Goal: Book appointment/travel/reservation: Book appointment/travel/reservation

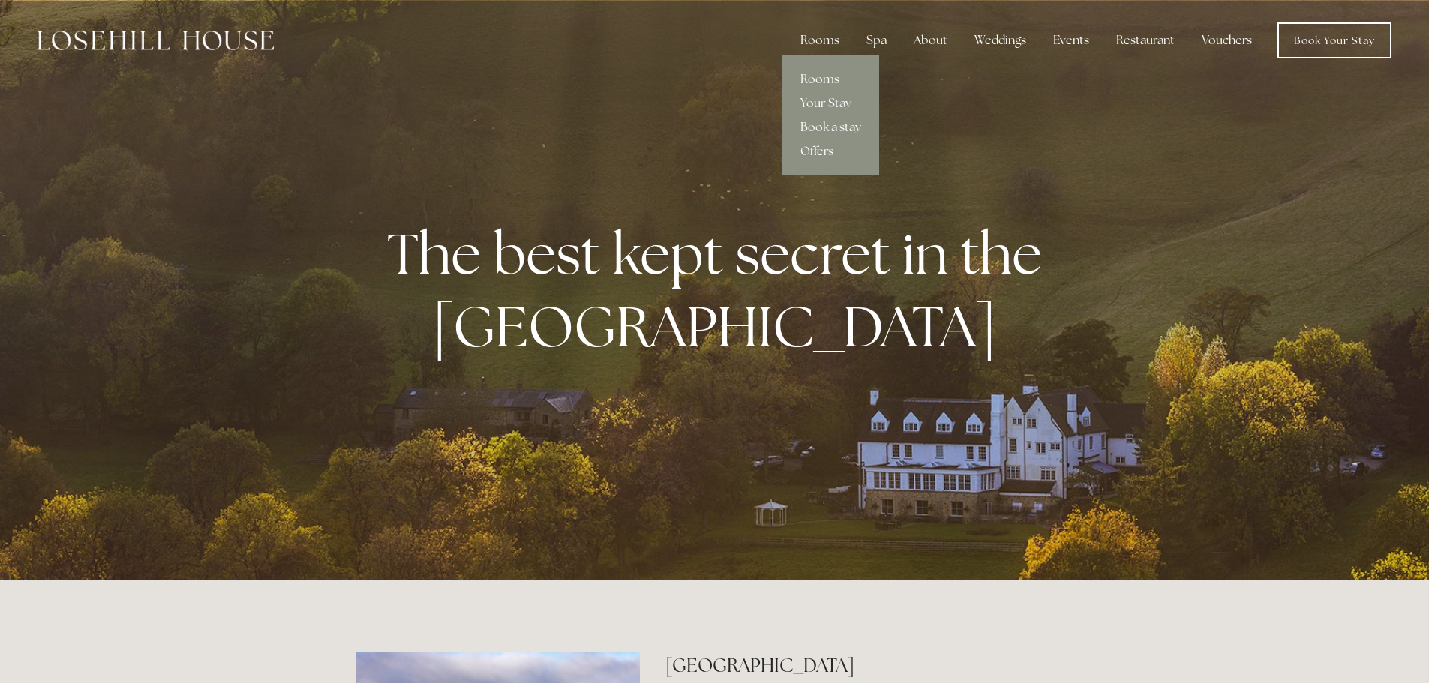
click at [830, 152] on link "Offers" at bounding box center [830, 152] width 97 height 24
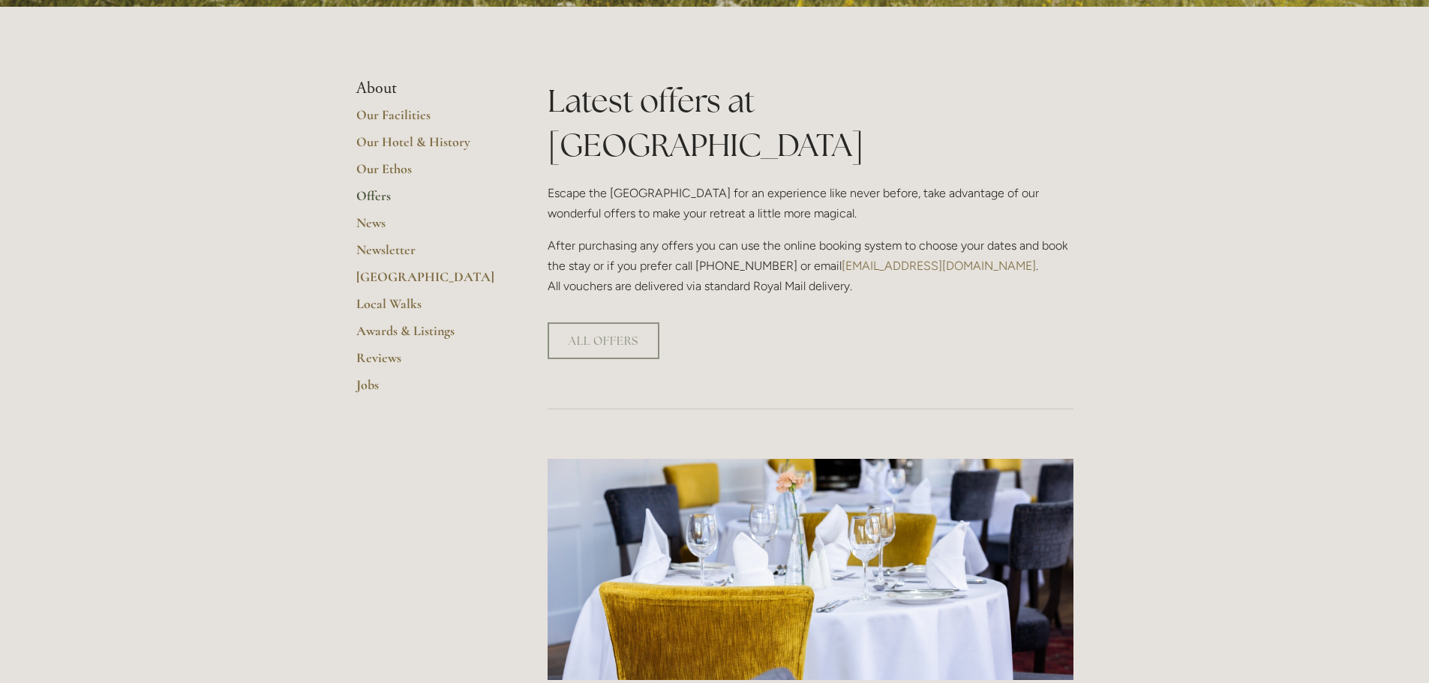
scroll to position [300, 0]
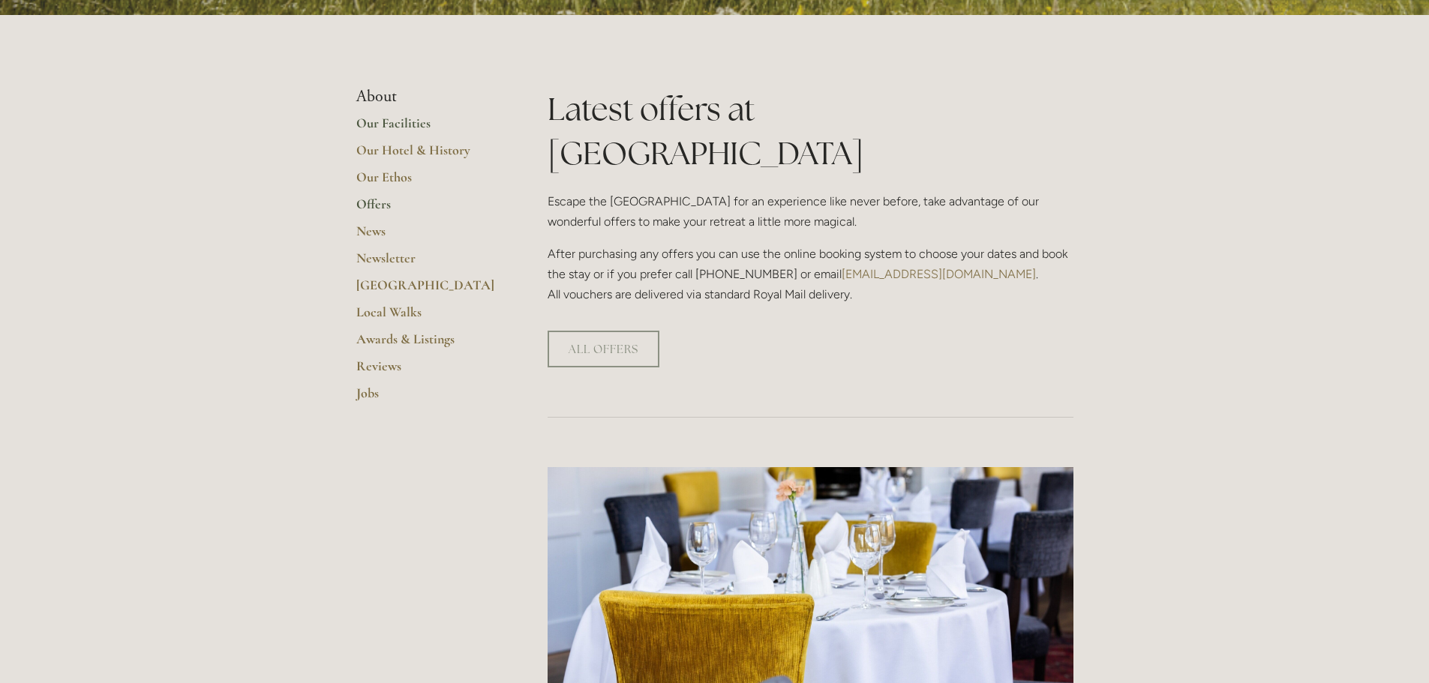
click at [371, 122] on link "Our Facilities" at bounding box center [427, 128] width 143 height 27
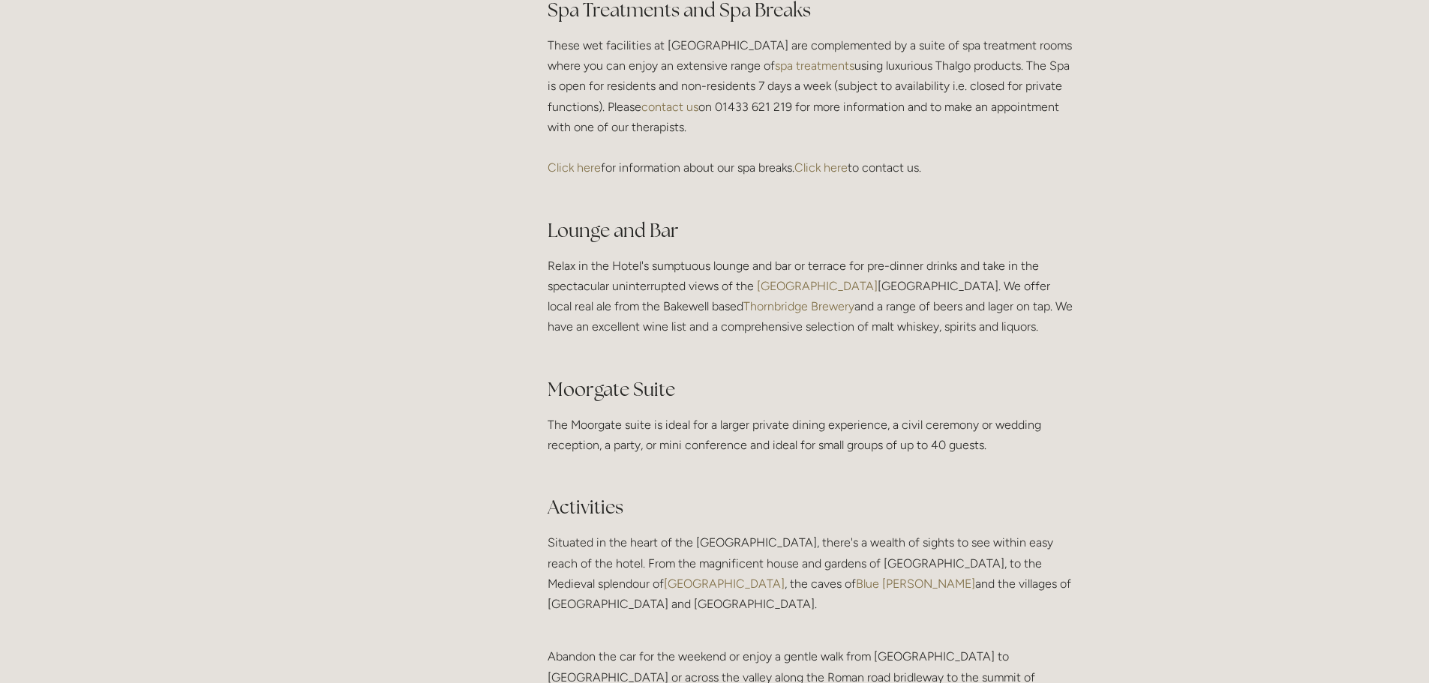
scroll to position [2476, 0]
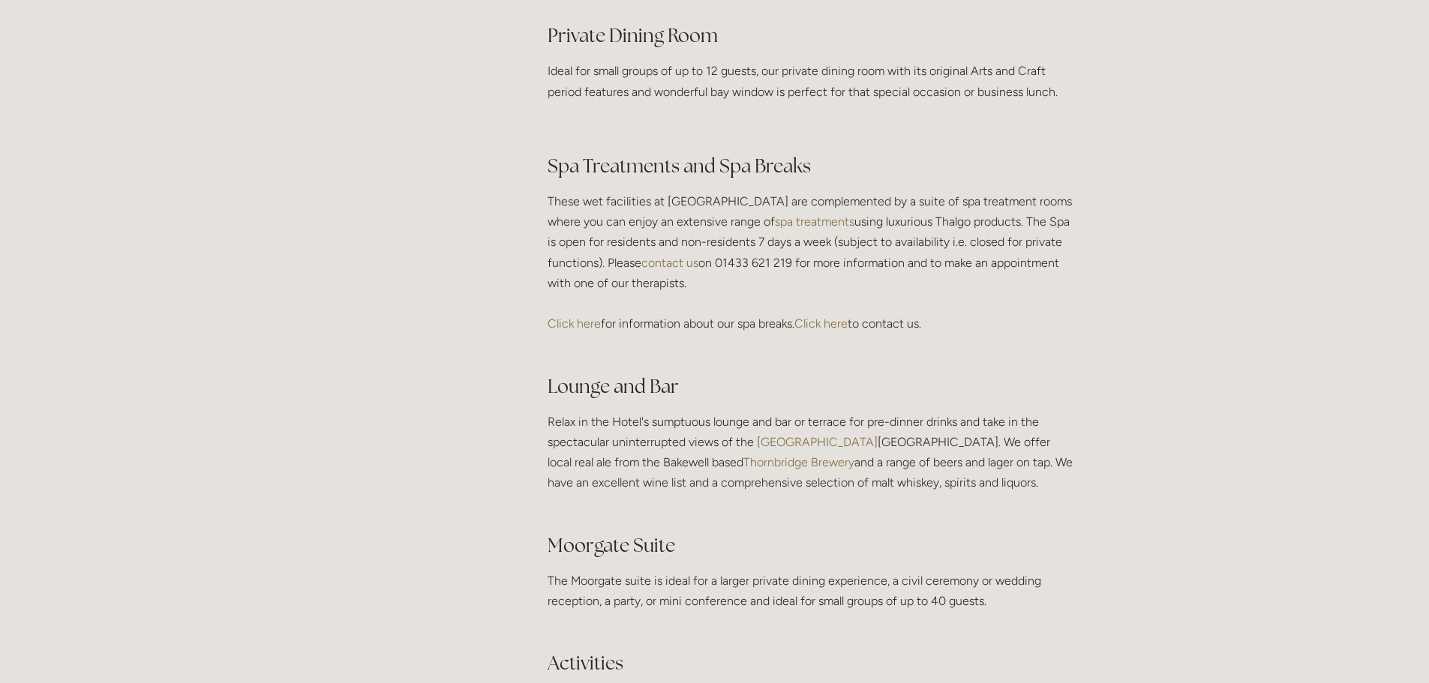
click at [828, 331] on link "Click here" at bounding box center [820, 324] width 53 height 14
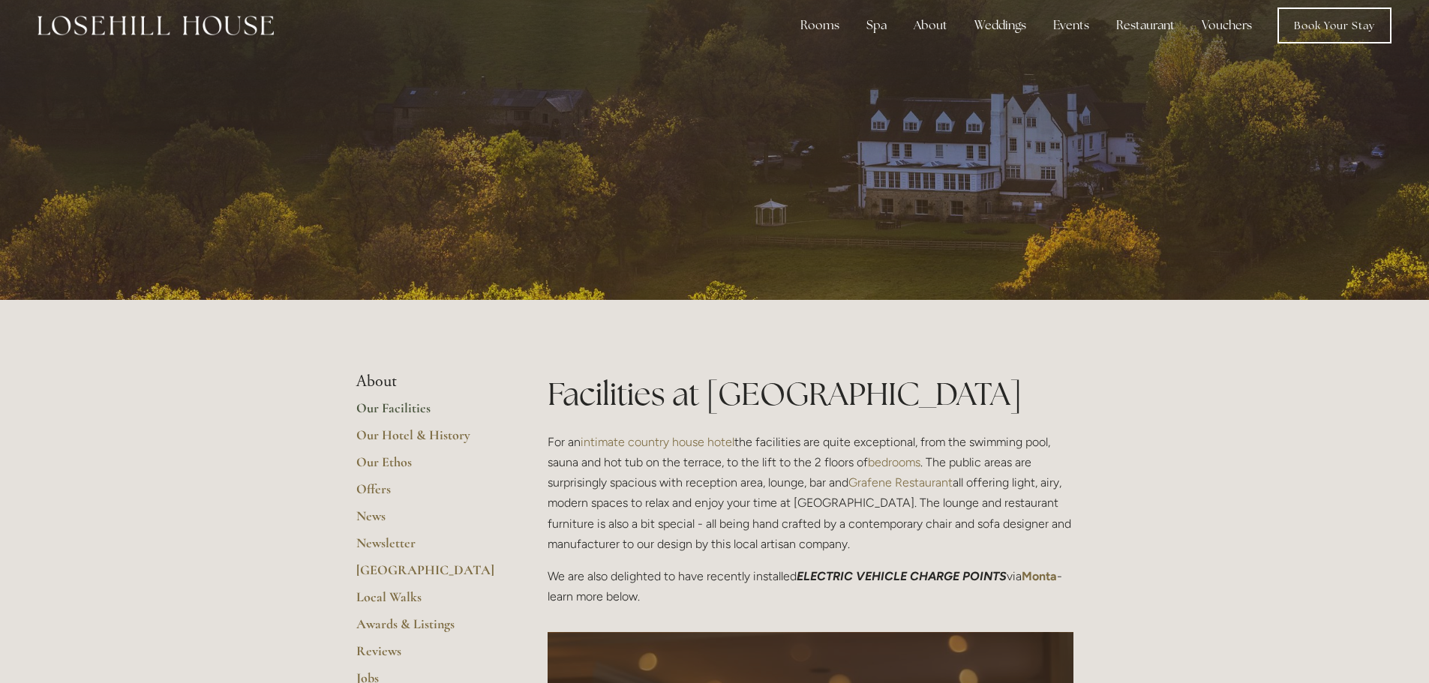
scroll to position [0, 0]
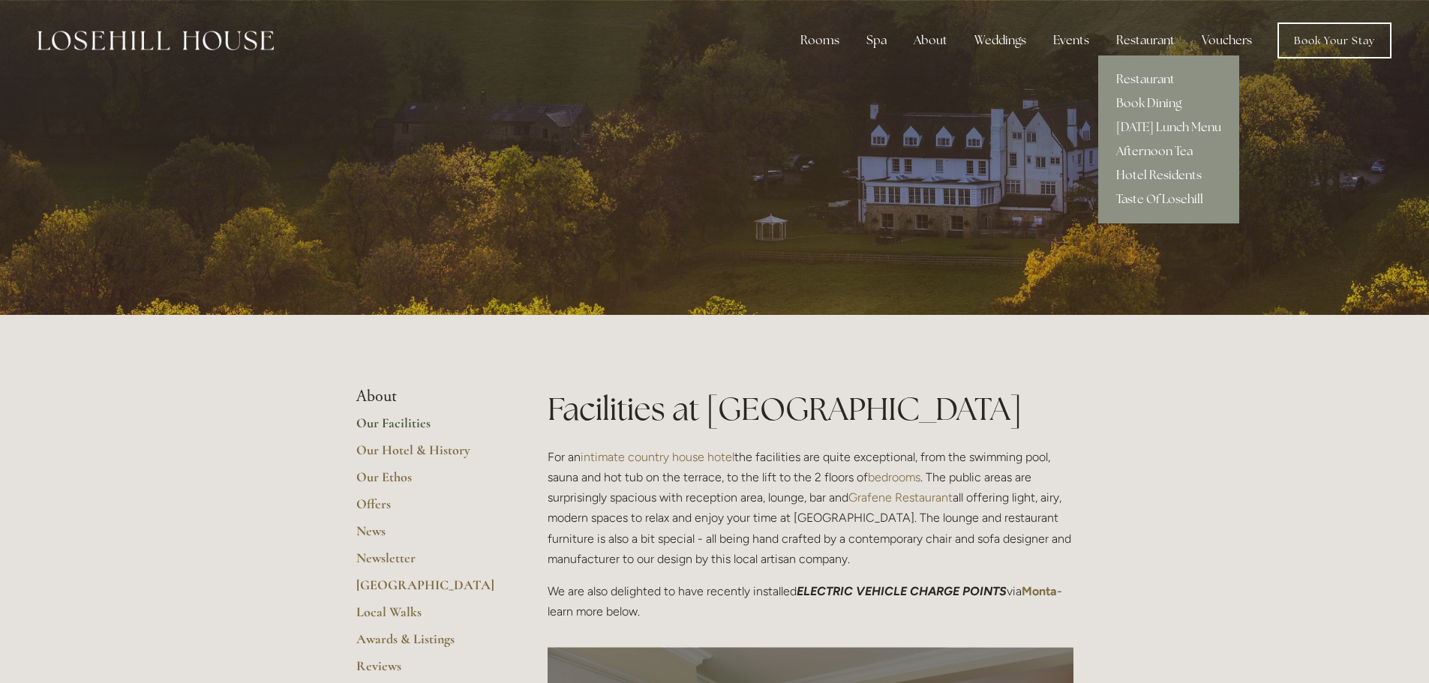
click at [1186, 150] on link "Afternoon Tea" at bounding box center [1168, 152] width 141 height 24
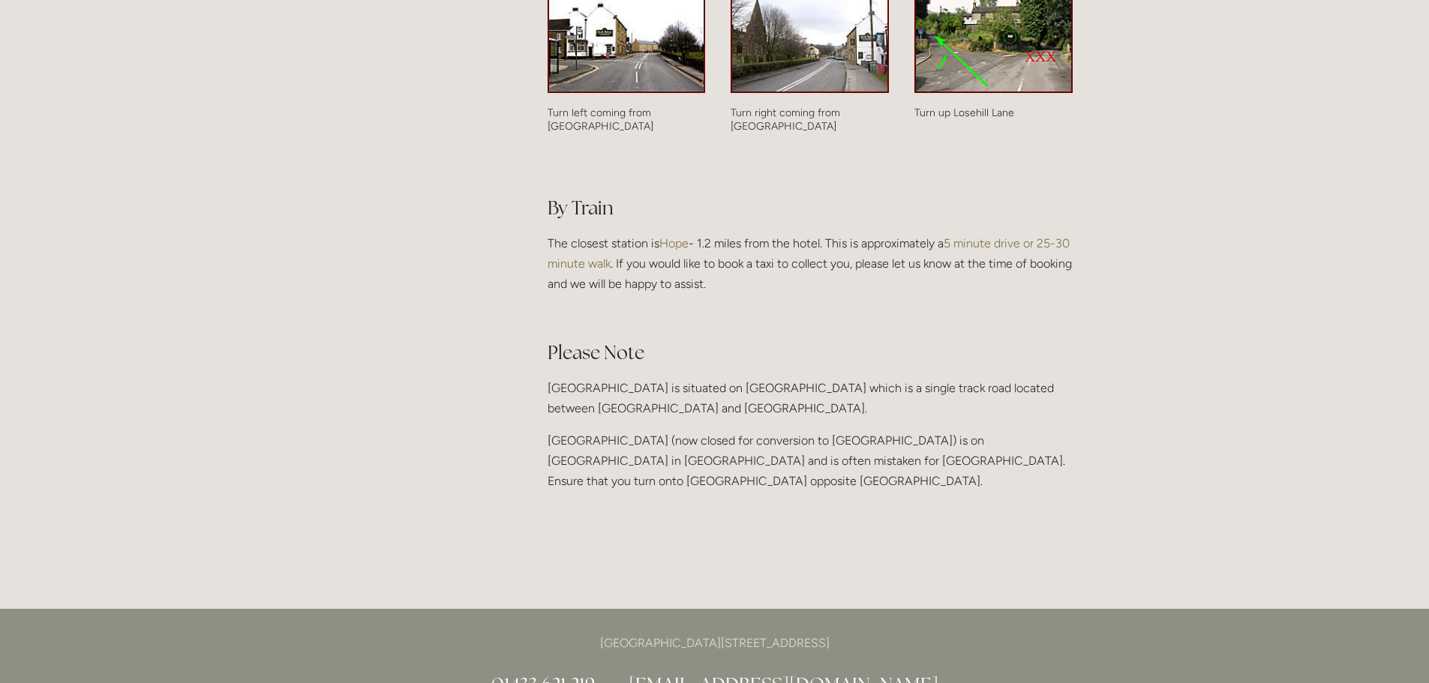
scroll to position [1650, 0]
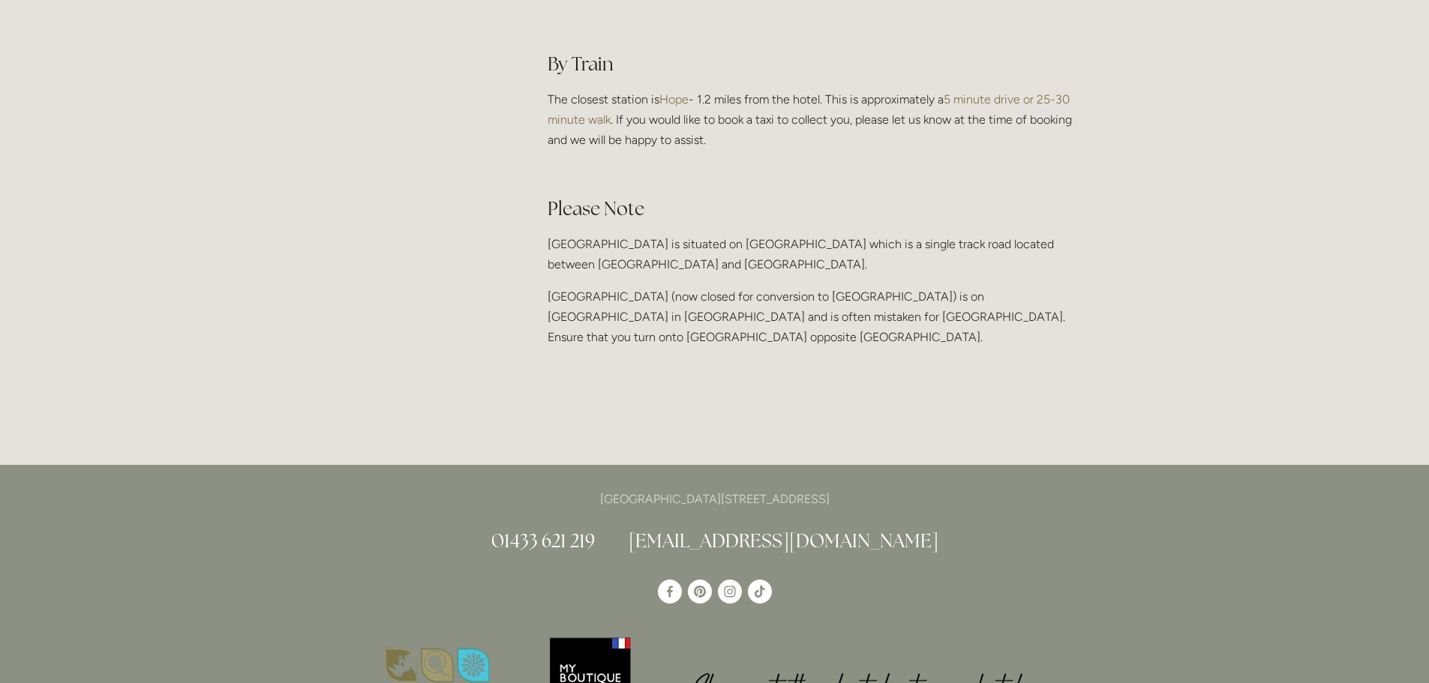
drag, startPoint x: 888, startPoint y: 339, endPoint x: 548, endPoint y: 343, distance: 339.9
click at [548, 489] on p "[GEOGRAPHIC_DATA][STREET_ADDRESS]" at bounding box center [714, 499] width 717 height 20
copy p "[GEOGRAPHIC_DATA][STREET_ADDRESS]"
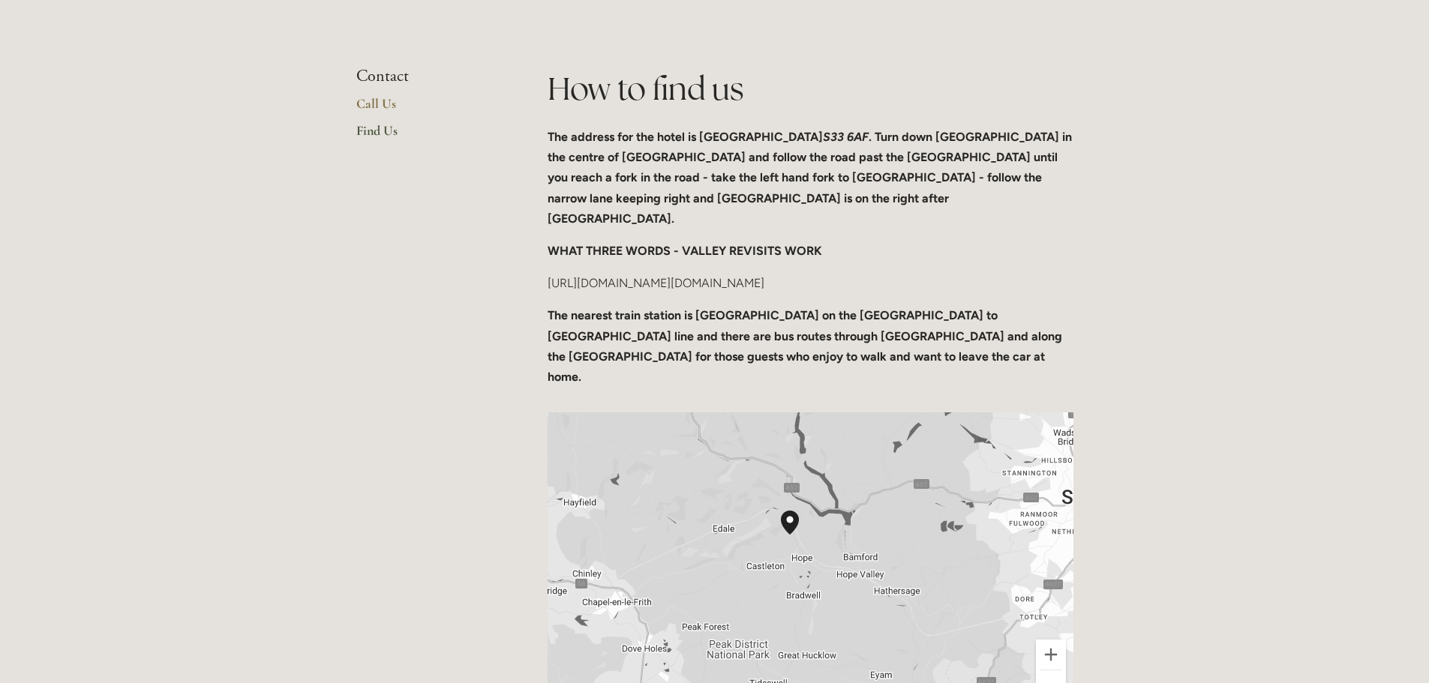
scroll to position [75, 0]
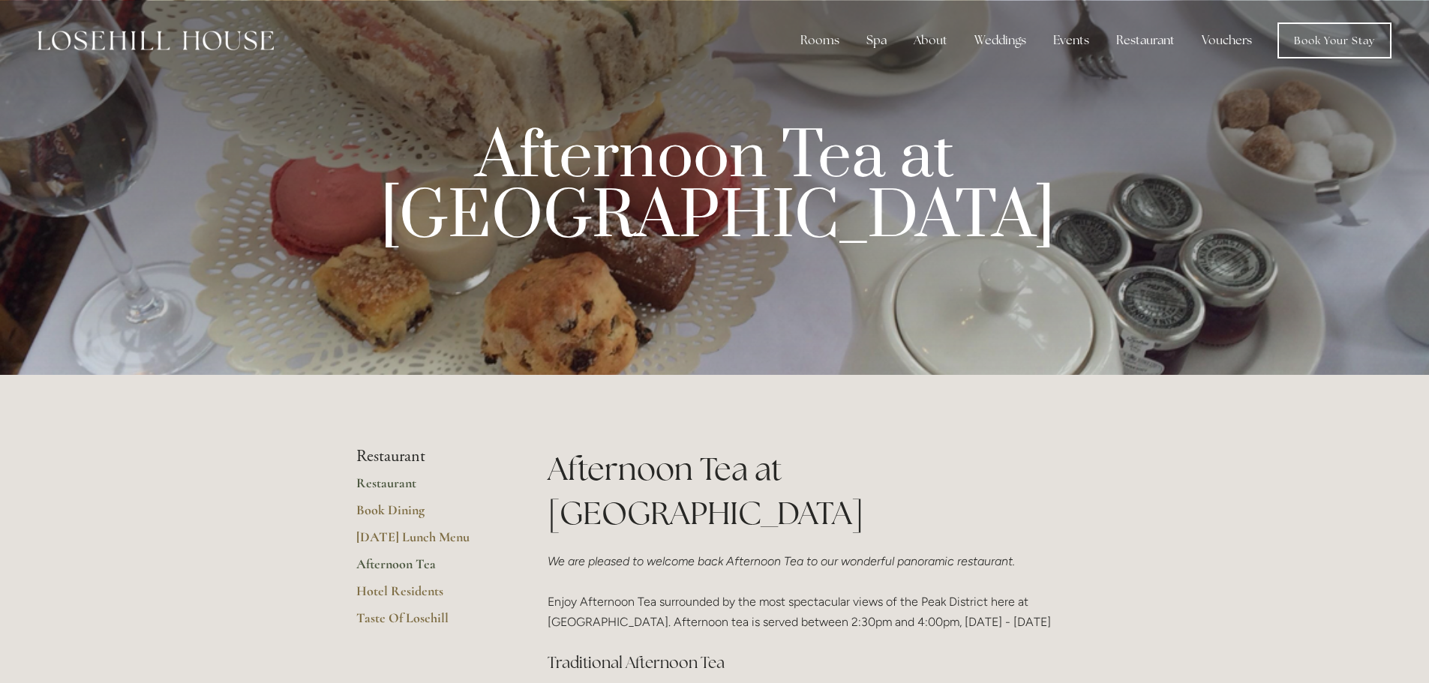
click at [406, 484] on link "Restaurant" at bounding box center [427, 488] width 143 height 27
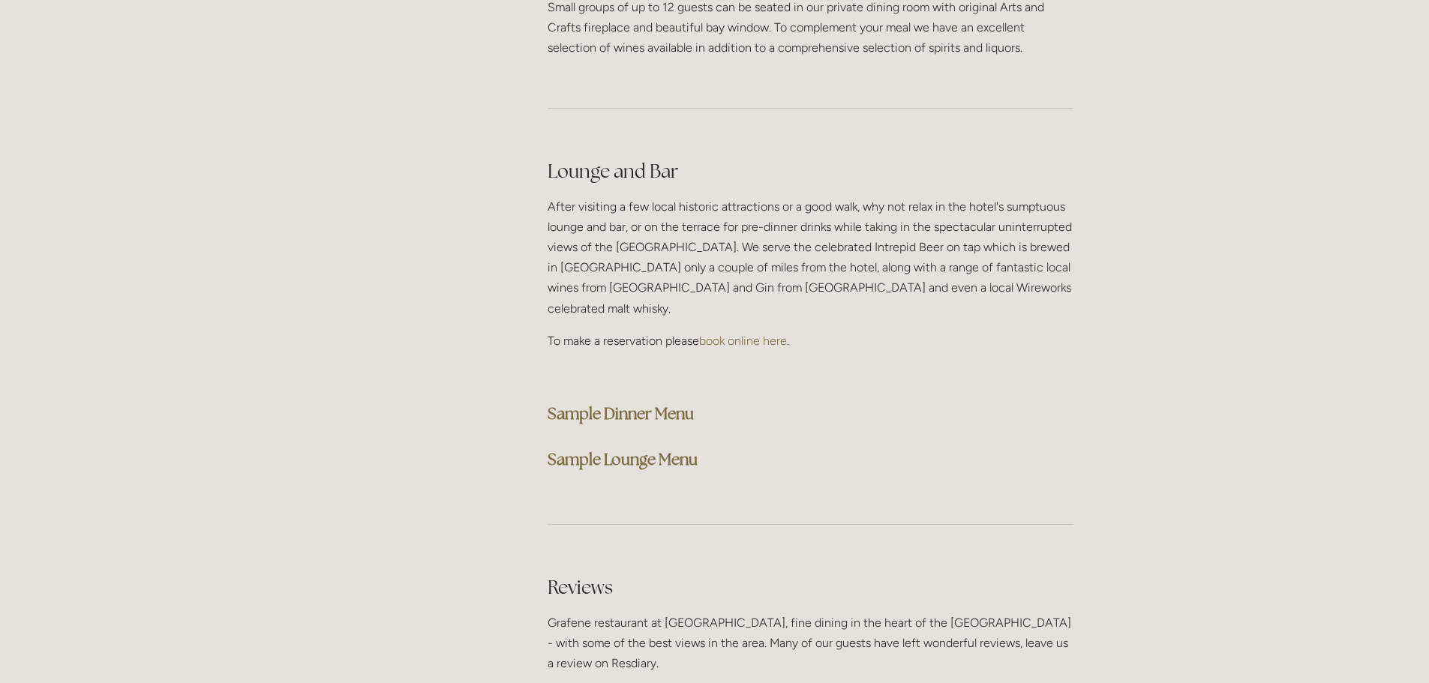
scroll to position [3676, 0]
click at [627, 404] on strong "Sample Dinner Menu" at bounding box center [621, 414] width 146 height 20
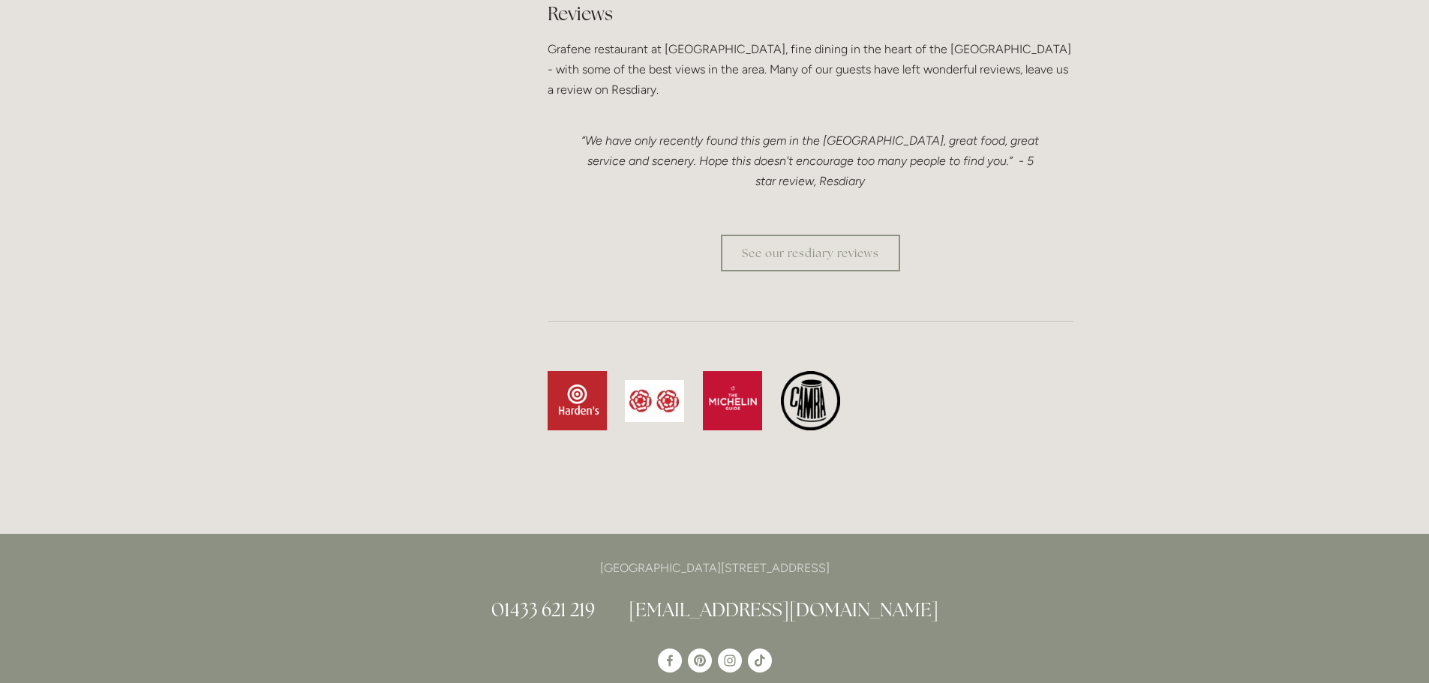
scroll to position [4051, 0]
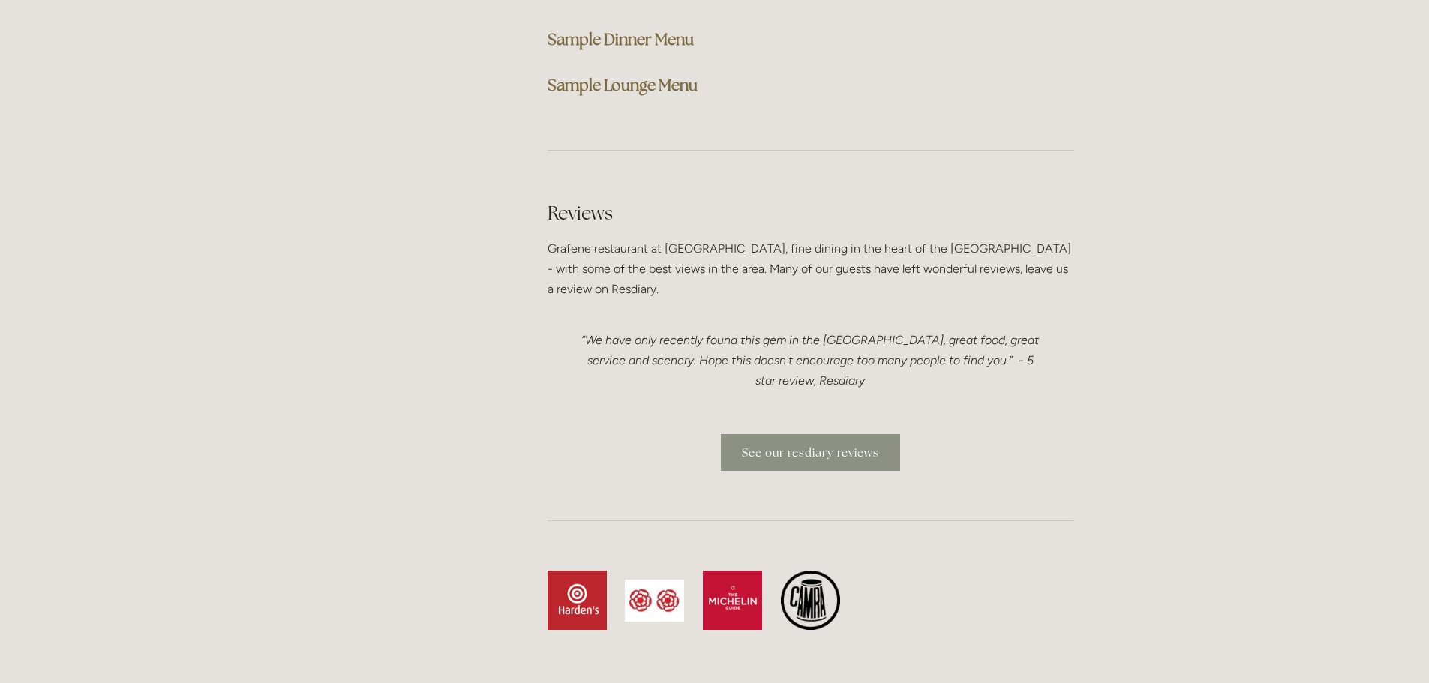
click at [830, 434] on link "See our resdiary reviews" at bounding box center [810, 452] width 179 height 37
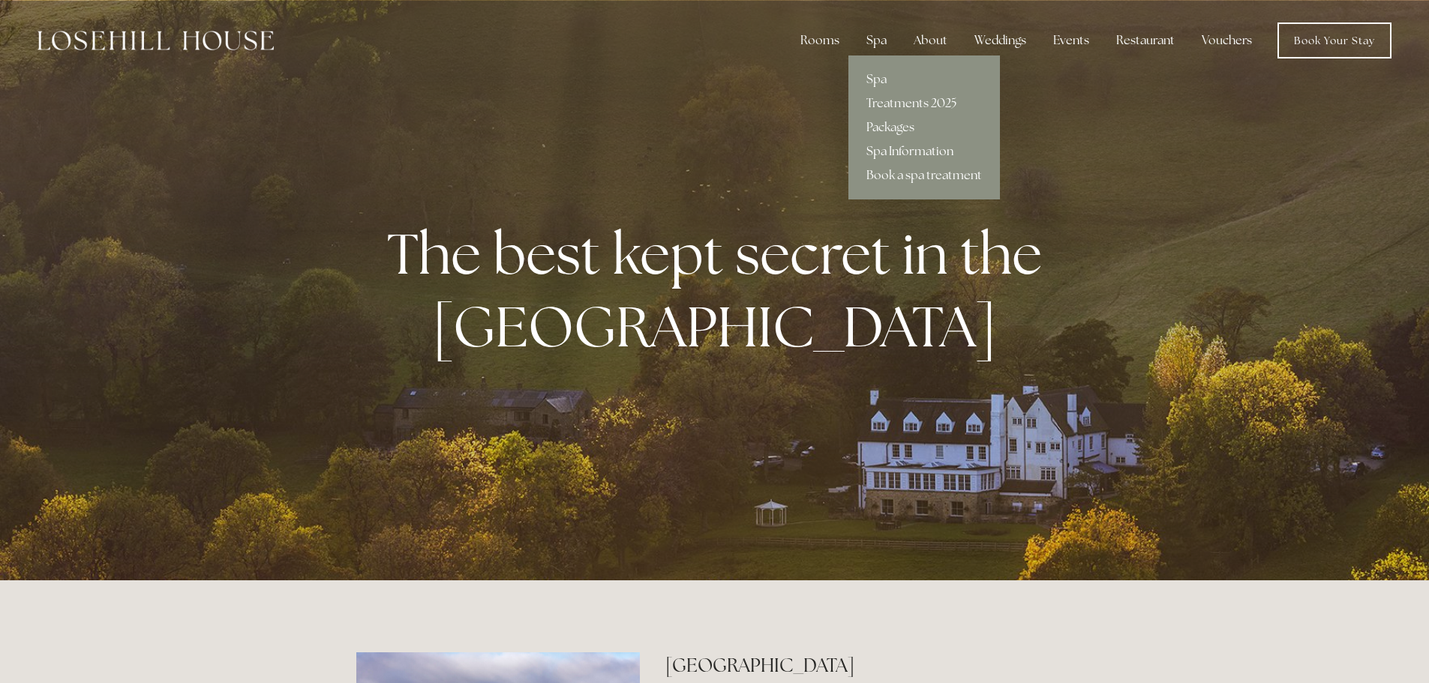
click at [885, 151] on link "Spa Information" at bounding box center [925, 152] width 152 height 24
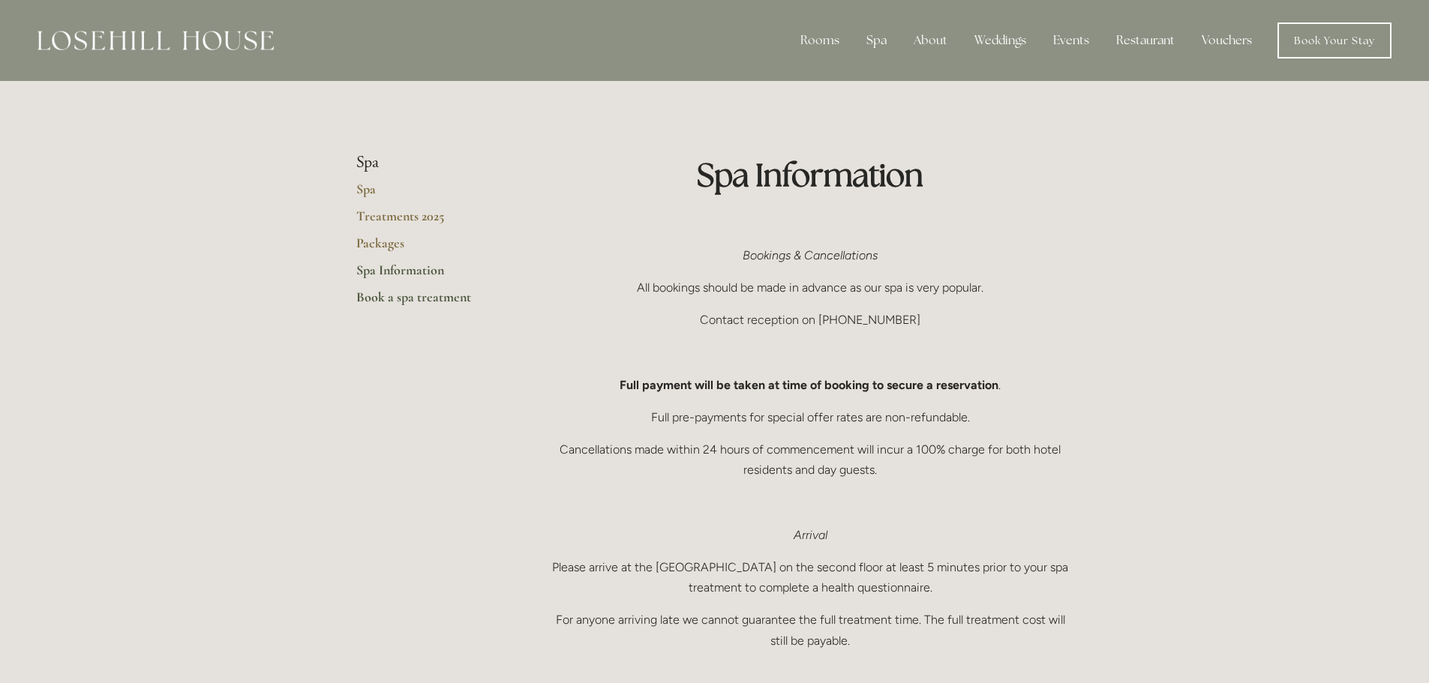
click at [386, 297] on link "Book a spa treatment" at bounding box center [427, 302] width 143 height 27
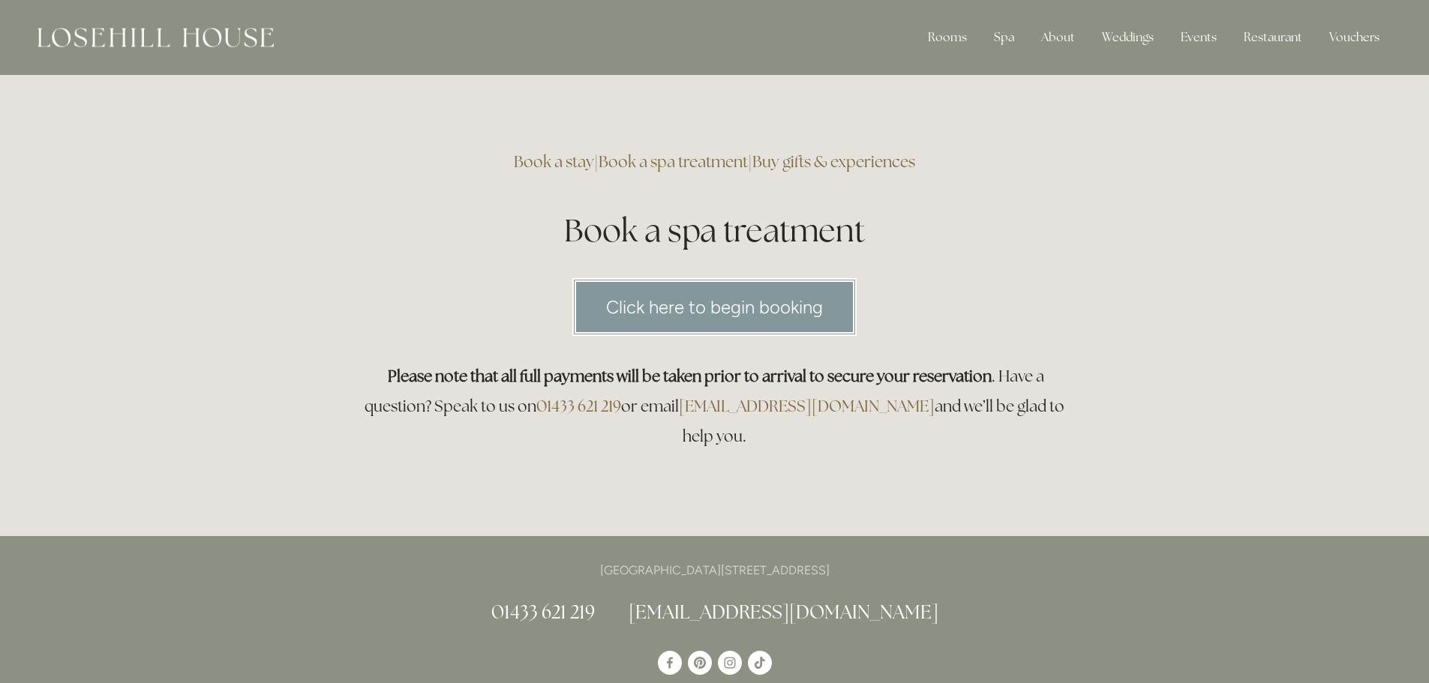
click at [661, 299] on link "Click here to begin booking" at bounding box center [714, 307] width 284 height 58
